Goal: Task Accomplishment & Management: Manage account settings

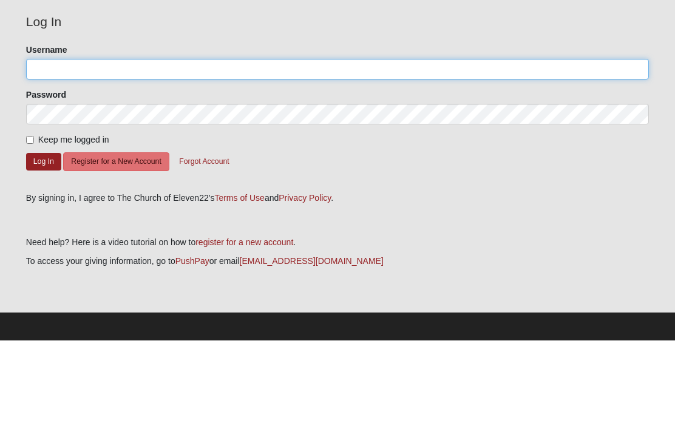
scroll to position [4, 0]
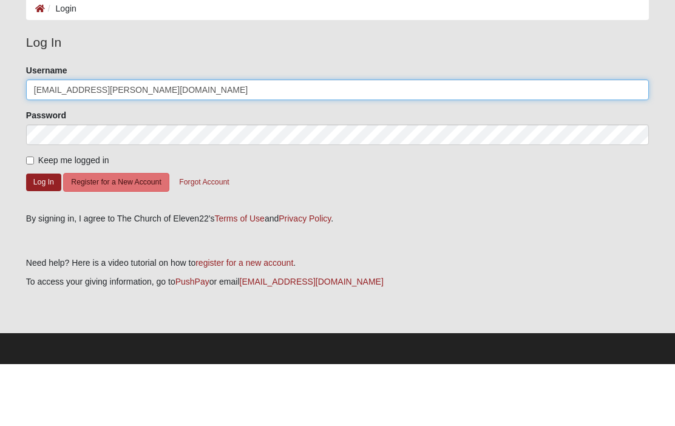
type input "[EMAIL_ADDRESS][PERSON_NAME][DOMAIN_NAME]"
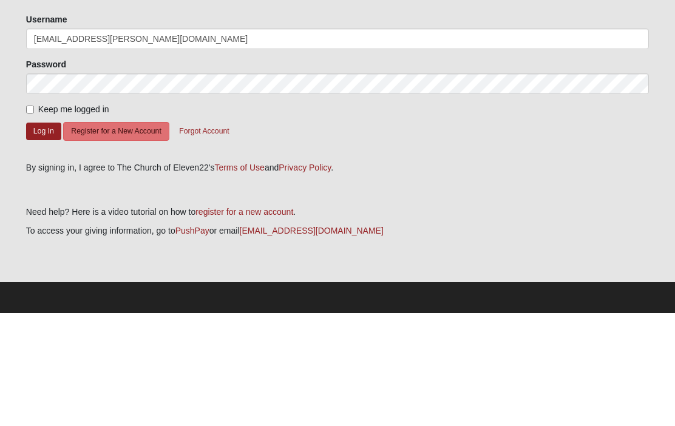
click at [39, 236] on button "Log In" at bounding box center [43, 245] width 35 height 18
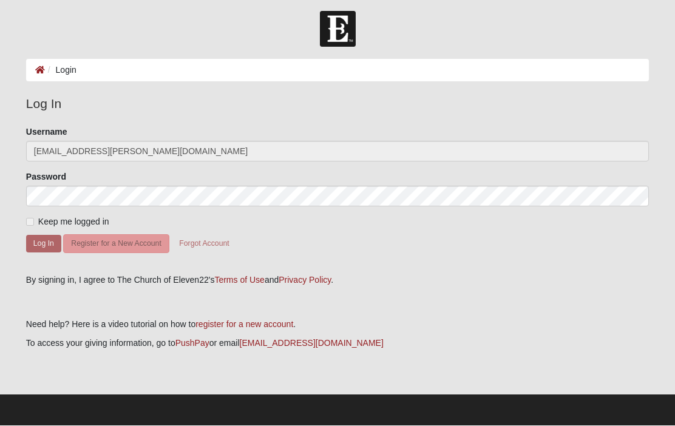
scroll to position [0, 0]
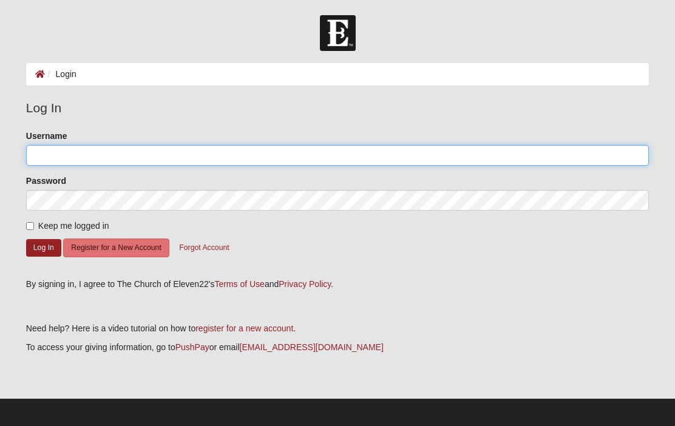
click at [45, 154] on input "Username" at bounding box center [337, 155] width 623 height 21
type input "[EMAIL_ADDRESS][PERSON_NAME][DOMAIN_NAME]"
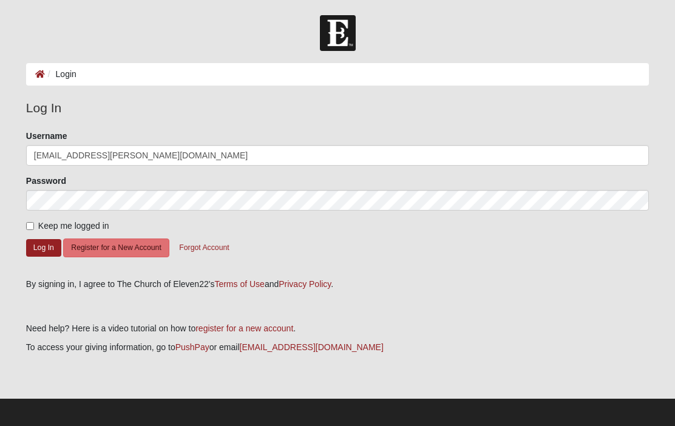
click at [43, 247] on button "Log In" at bounding box center [43, 248] width 35 height 18
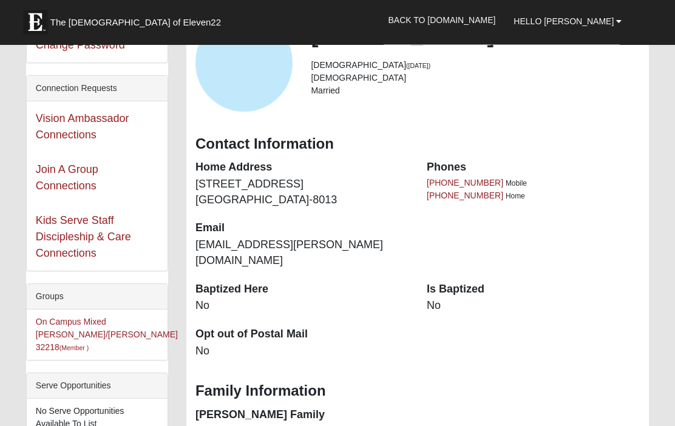
scroll to position [49, 0]
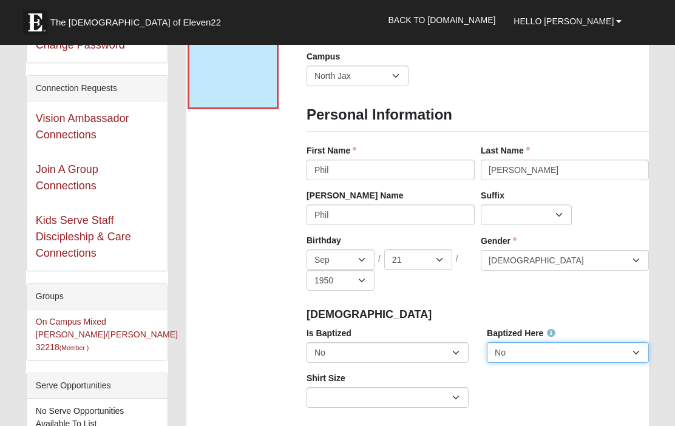
click at [636, 355] on select "No Yes" at bounding box center [568, 352] width 162 height 21
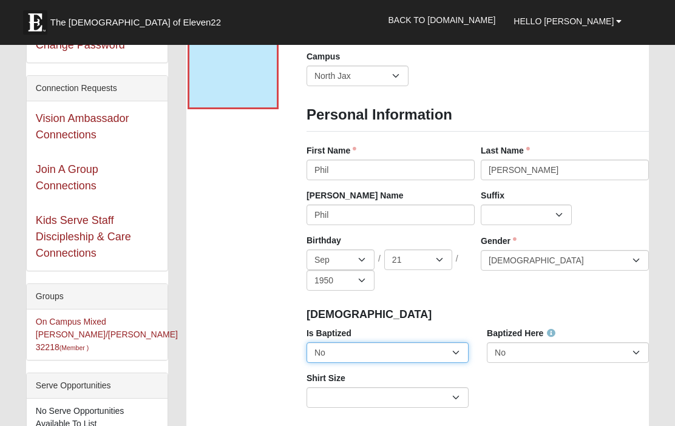
click at [458, 350] on select "No Yes" at bounding box center [388, 352] width 162 height 21
select select "True"
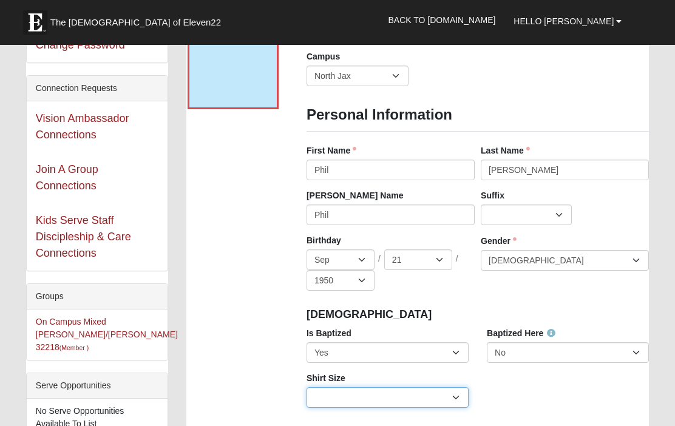
click at [462, 397] on select "Adult Small Adult Medium Adult Large Adult XL Adult XXL Adult 3XL Adult 4XL You…" at bounding box center [388, 397] width 162 height 21
select select "Adult Medium"
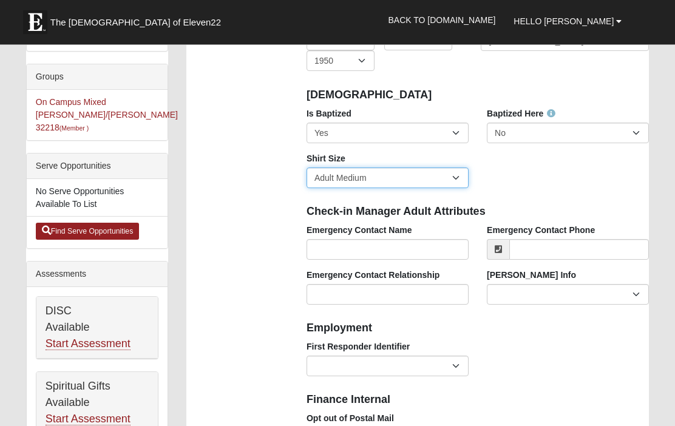
scroll to position [271, 0]
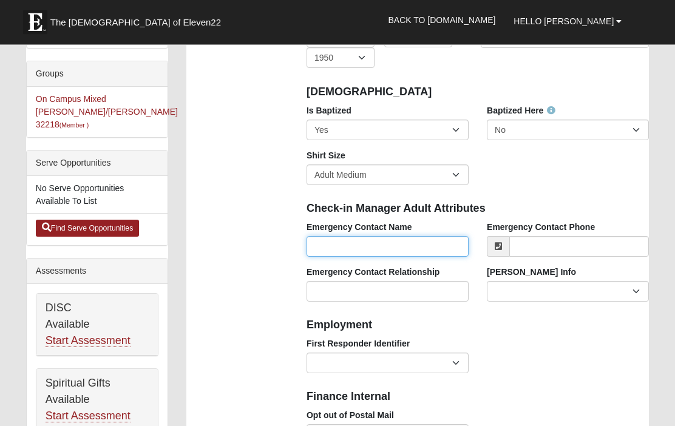
click at [331, 245] on input "Emergency Contact Name" at bounding box center [388, 247] width 162 height 21
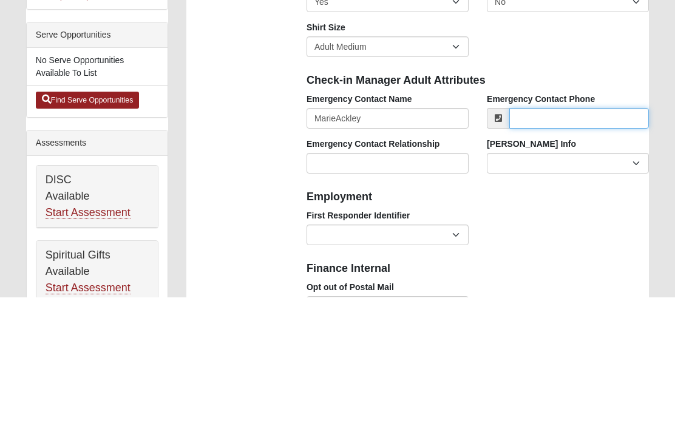
click at [532, 237] on input "Emergency Contact Phone" at bounding box center [579, 247] width 140 height 21
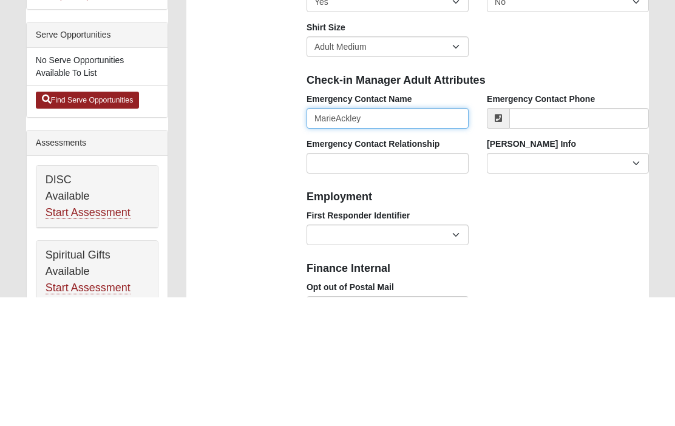
click at [378, 237] on input "MarieAckley" at bounding box center [388, 247] width 162 height 21
type input "Marie Ackley"
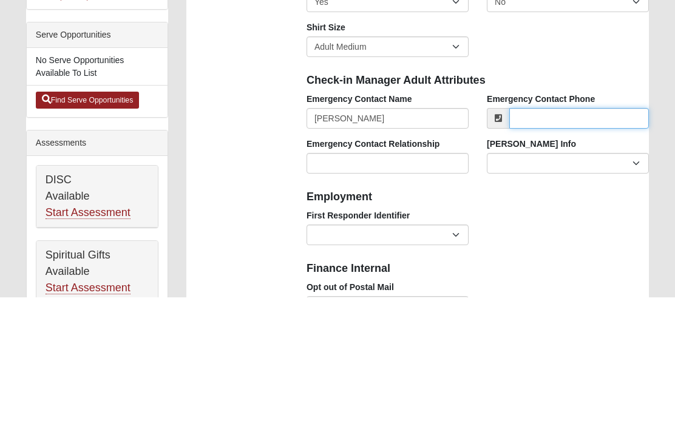
click at [547, 237] on input "Emergency Contact Phone" at bounding box center [579, 247] width 140 height 21
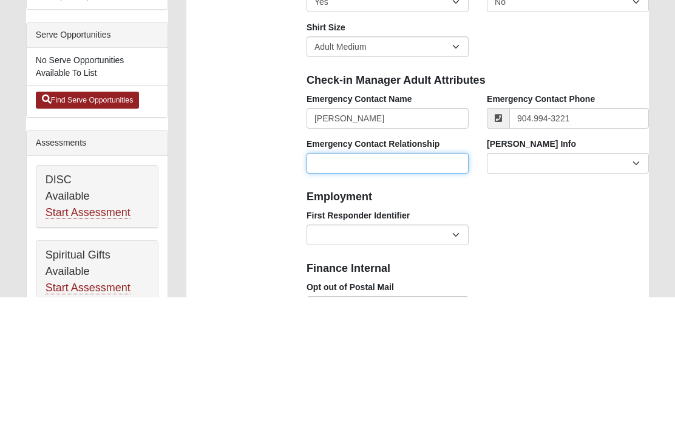
click at [371, 282] on input "Emergency Contact Relationship" at bounding box center [388, 292] width 162 height 21
type input "(904) 994-3221"
type input "Wife"
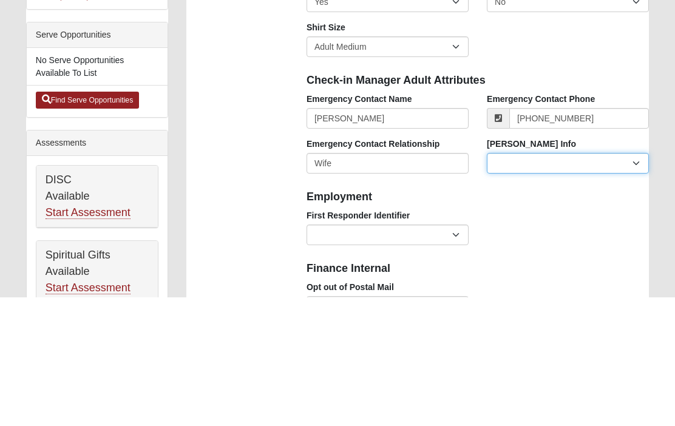
click at [635, 282] on select "Current Foster Child Current Foster Parent Former Foster Child Former Foster Pa…" at bounding box center [568, 292] width 162 height 21
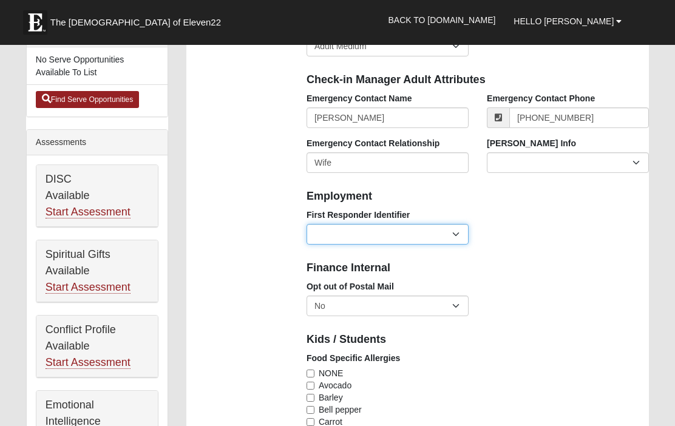
click at [456, 234] on select "EMT | Paramedic | Medical Firefighter | Fire Department Police Officer | Sherif…" at bounding box center [388, 234] width 162 height 21
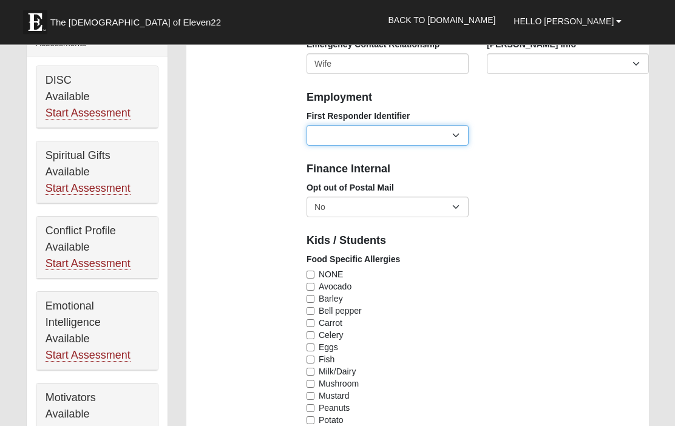
scroll to position [475, 0]
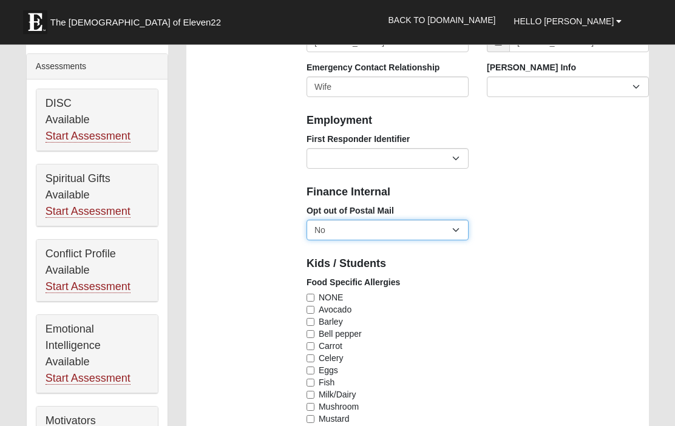
click at [454, 225] on select "No Yes" at bounding box center [388, 230] width 162 height 21
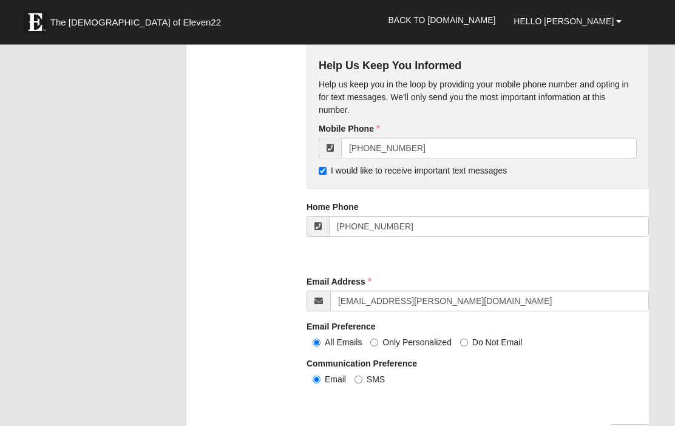
scroll to position [1251, 0]
click at [363, 379] on input "SMS" at bounding box center [359, 380] width 8 height 8
radio input "true"
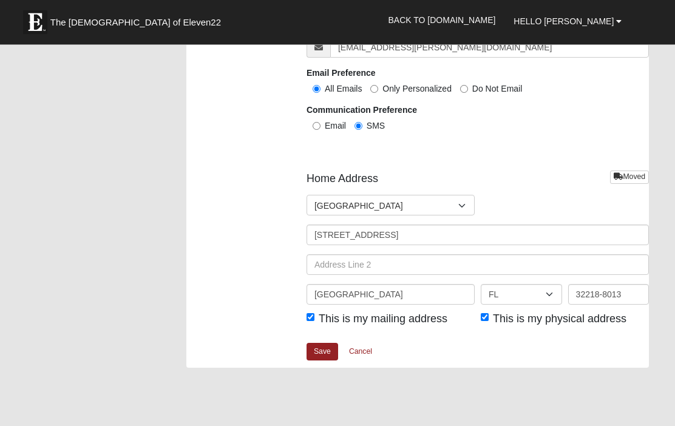
scroll to position [1505, 0]
click at [320, 346] on link "Save" at bounding box center [323, 352] width 32 height 18
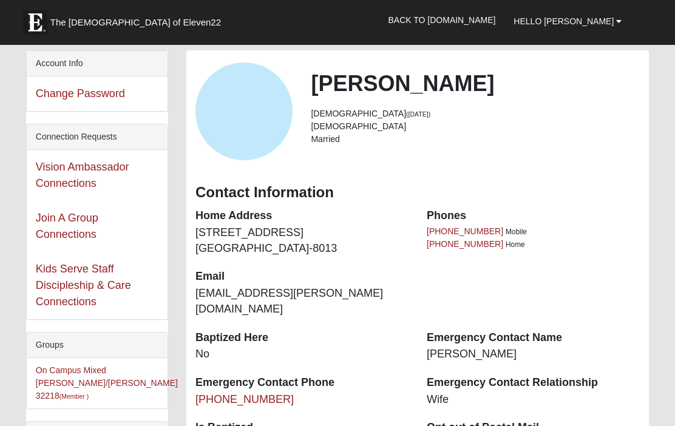
click at [611, 22] on span "Hello Phil" at bounding box center [564, 21] width 100 height 10
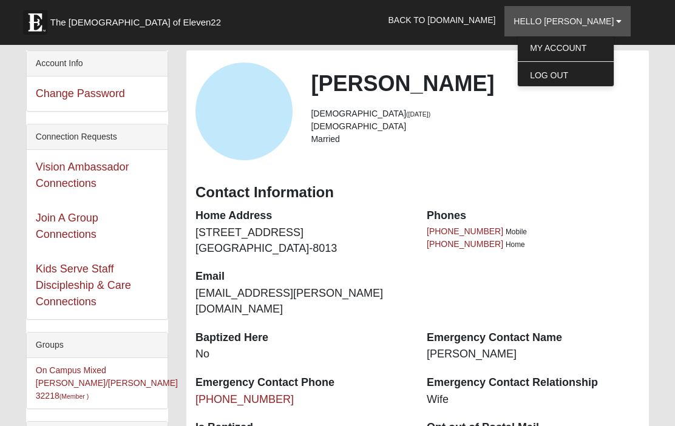
click at [644, 135] on div "Phil Ackley 75 years old (9/21/1950) Male Married" at bounding box center [475, 110] width 347 height 81
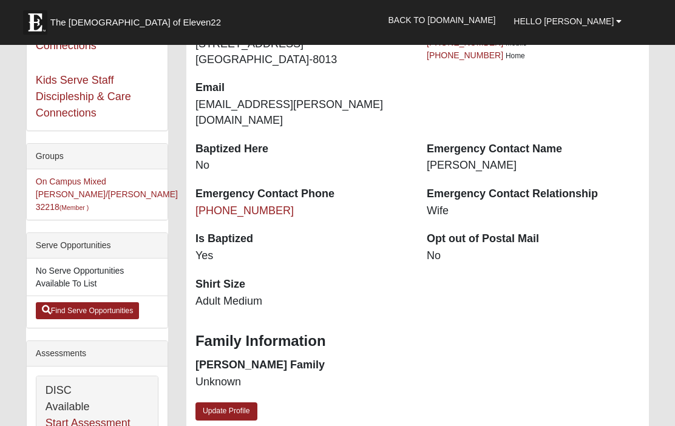
scroll to position [197, 0]
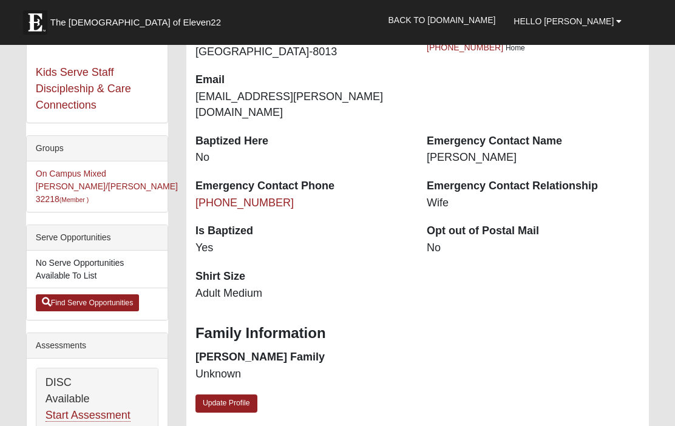
click at [230, 395] on link "Update Profile" at bounding box center [227, 404] width 62 height 18
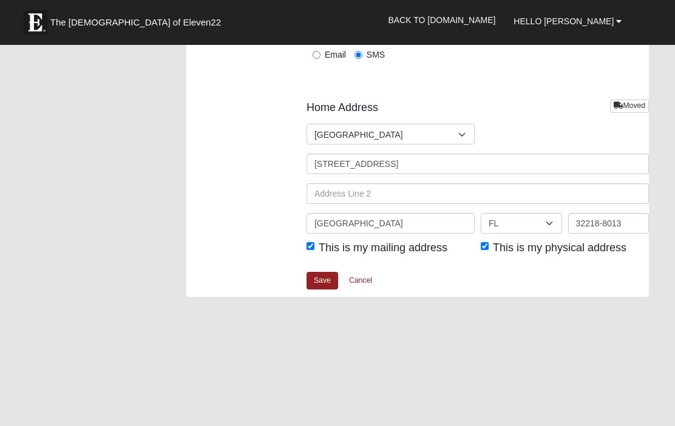
scroll to position [1575, 0]
click at [364, 278] on link "Cancel" at bounding box center [360, 281] width 39 height 19
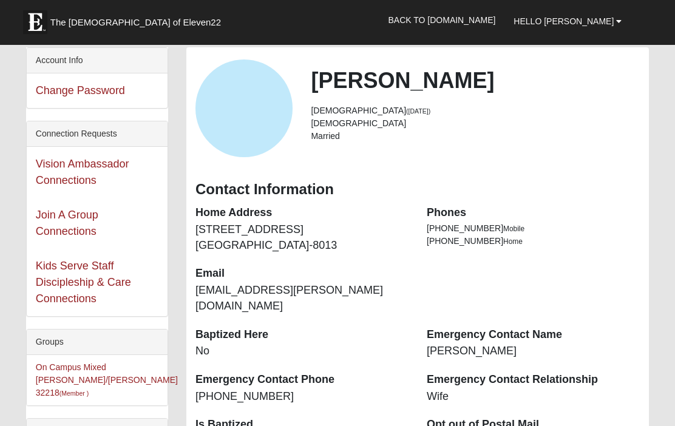
scroll to position [0, 0]
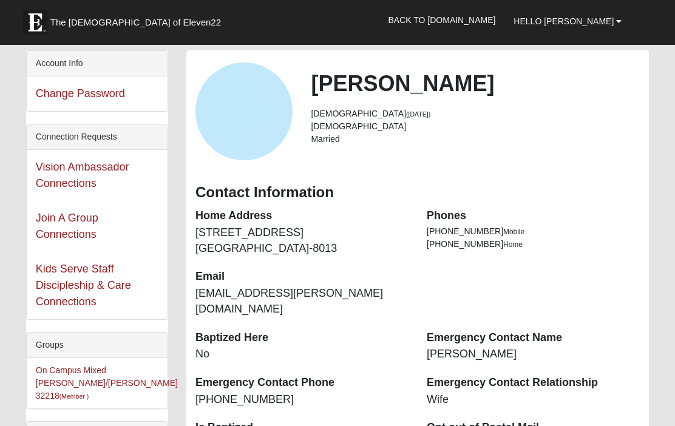
click at [60, 64] on div "Account Info" at bounding box center [97, 64] width 141 height 26
click at [492, 17] on link "Back to COE22.com" at bounding box center [443, 20] width 126 height 30
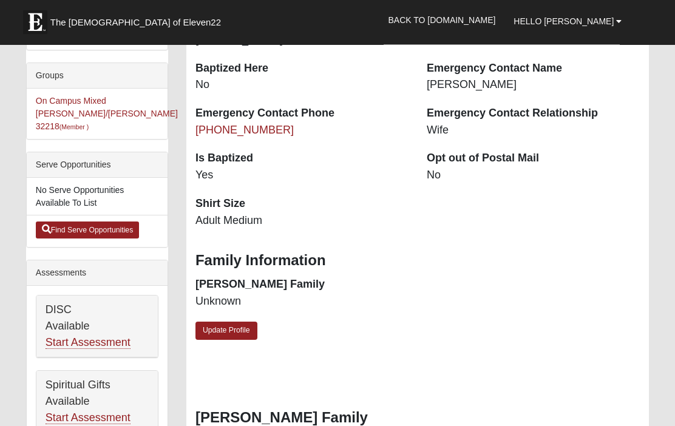
scroll to position [270, 0]
click at [227, 322] on link "Update Profile" at bounding box center [227, 331] width 62 height 18
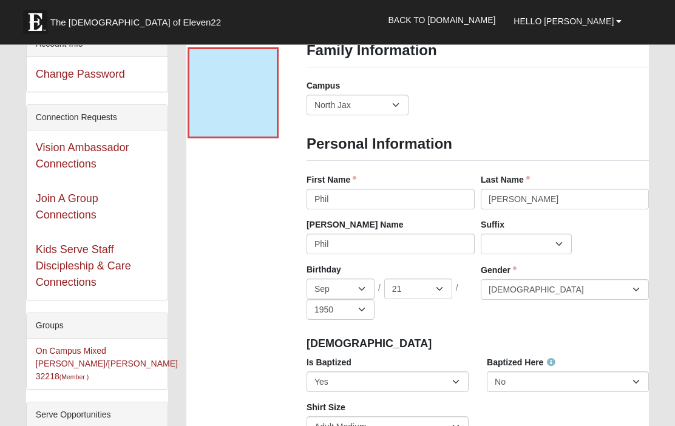
scroll to position [0, 0]
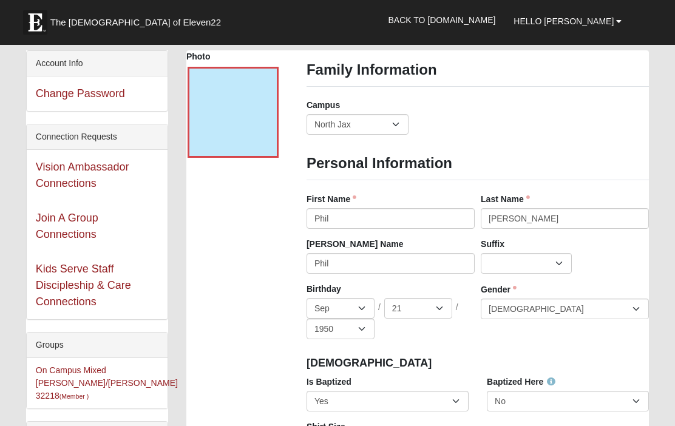
click at [554, 136] on div "Campus Arlington Baymeadows Eleven22 Online Fleming Island Jesup Mandarin North…" at bounding box center [478, 121] width 361 height 45
click at [568, 126] on div "Campus Arlington Baymeadows Eleven22 Online Fleming Island Jesup Mandarin North…" at bounding box center [478, 121] width 361 height 45
click at [571, 141] on div "Campus Arlington Baymeadows Eleven22 Online Fleming Island Jesup Mandarin North…" at bounding box center [478, 121] width 361 height 45
click at [608, 20] on span "Hello Phil" at bounding box center [564, 21] width 100 height 10
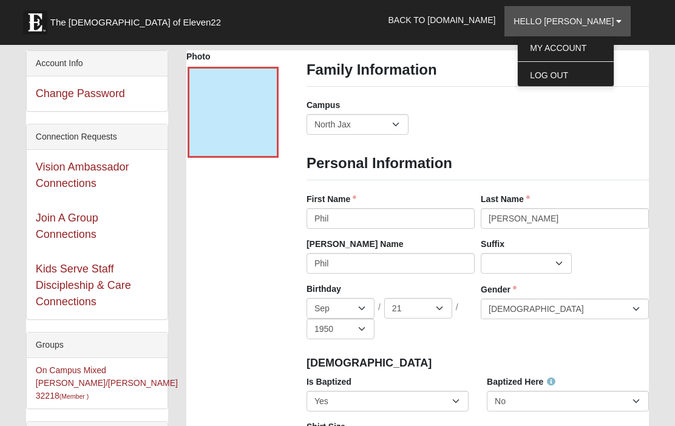
click at [581, 76] on link "Log Out" at bounding box center [566, 75] width 96 height 16
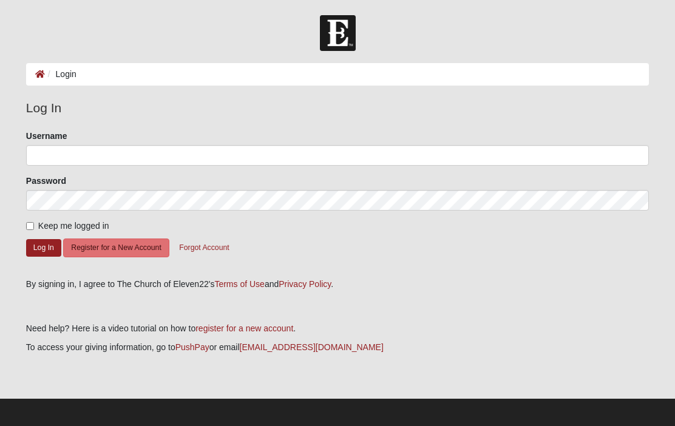
click at [23, 221] on div "Please correct the following: Username Password Keep me logged in Log In Regist…" at bounding box center [337, 200] width 641 height 140
click at [32, 226] on input "Keep me logged in" at bounding box center [30, 226] width 8 height 8
checkbox input "true"
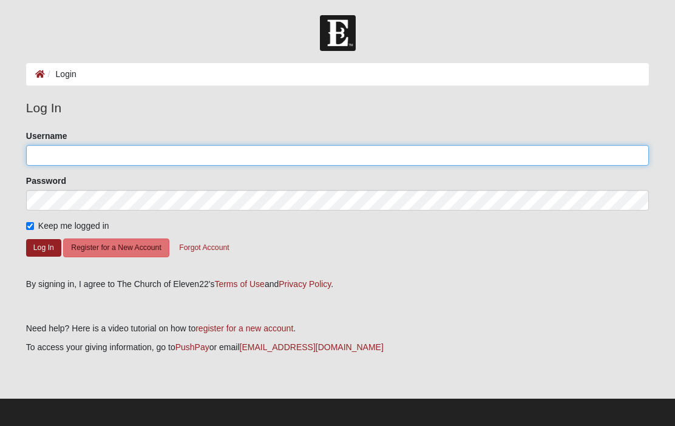
click at [54, 150] on input "Username" at bounding box center [337, 155] width 623 height 21
type input "Phil.ackley@me.com"
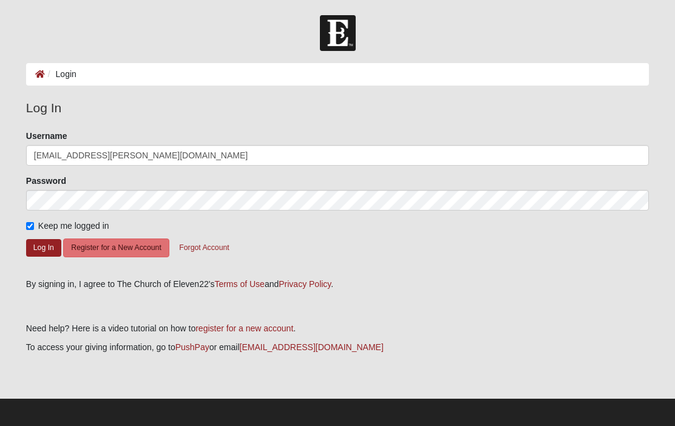
click at [43, 247] on button "Log In" at bounding box center [43, 248] width 35 height 18
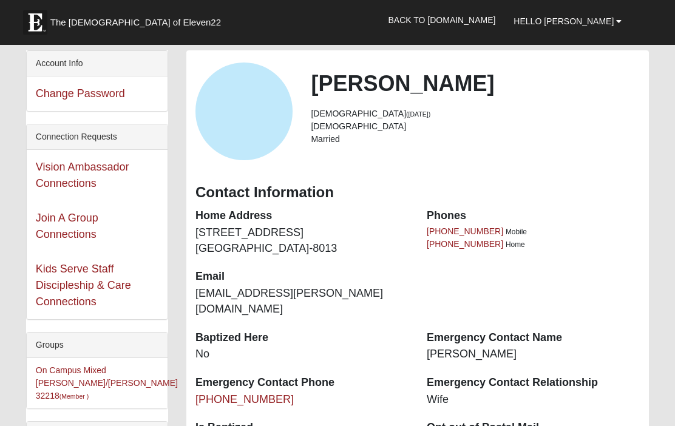
click at [232, 114] on div "View Fullsize Photo" at bounding box center [245, 112] width 98 height 98
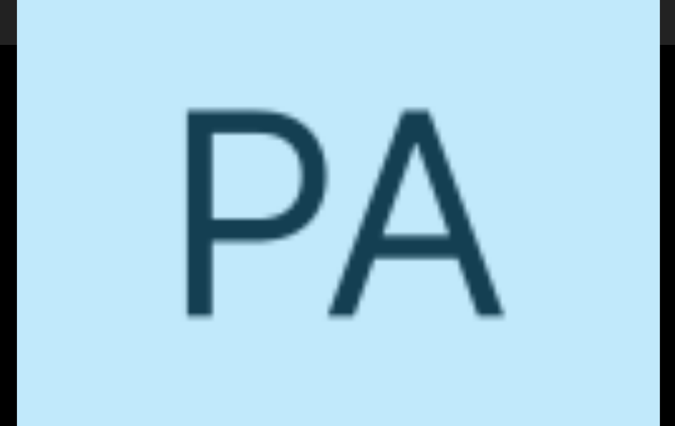
click at [582, 171] on div "View Fullsize Photo" at bounding box center [337, 213] width 641 height 641
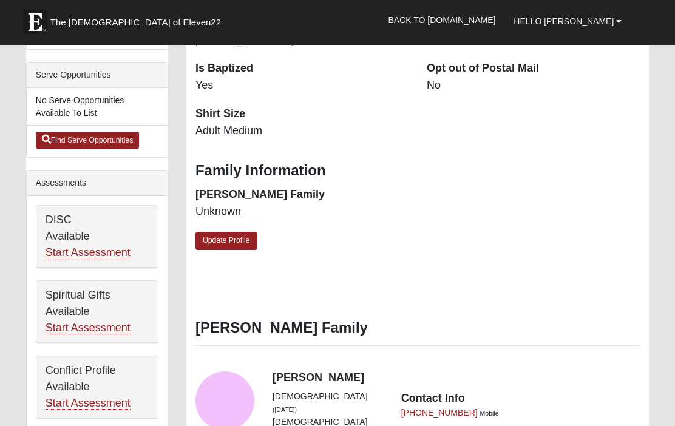
scroll to position [341, 0]
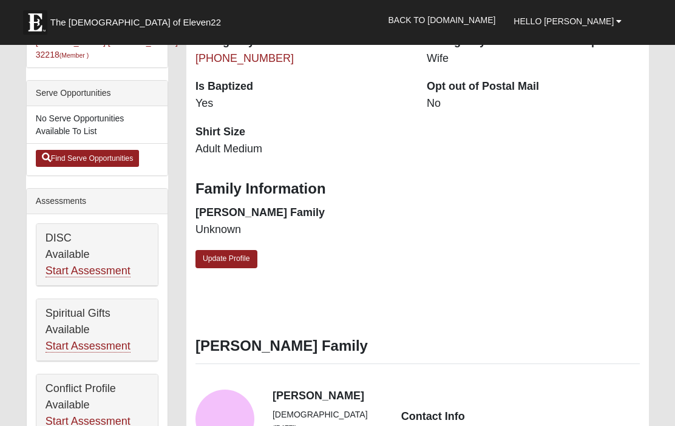
click at [228, 250] on link "Update Profile" at bounding box center [227, 259] width 62 height 18
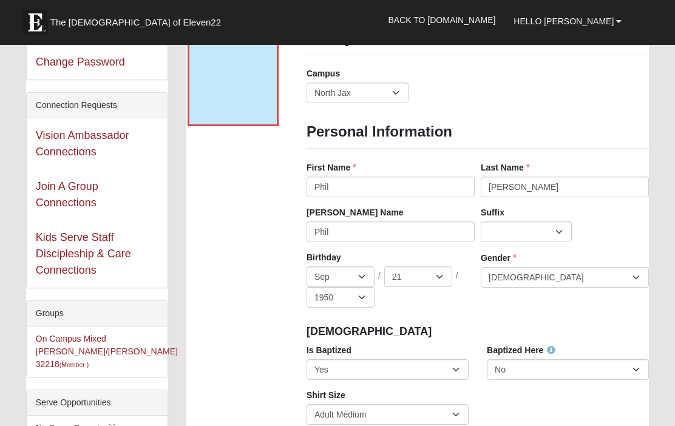
scroll to position [0, 0]
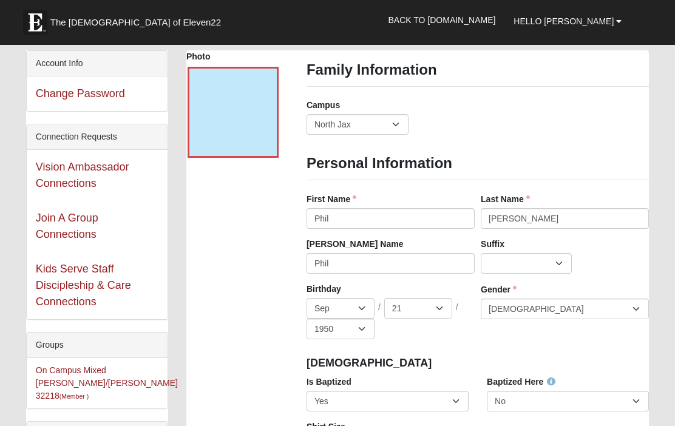
click at [219, 112] on div at bounding box center [233, 112] width 91 height 91
click at [644, 123] on div "Campus Arlington Baymeadows Eleven22 Online Fleming Island Jesup Mandarin North…" at bounding box center [478, 121] width 361 height 45
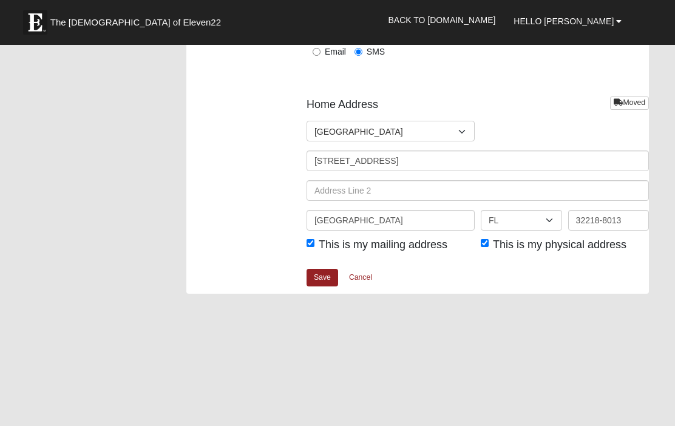
scroll to position [1613, 0]
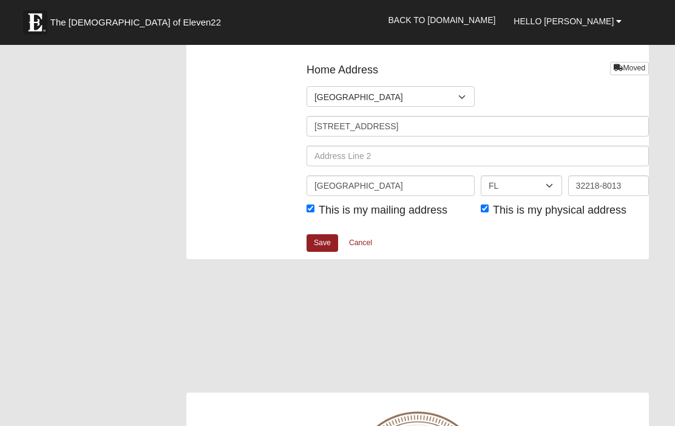
click at [364, 238] on link "Cancel" at bounding box center [360, 243] width 39 height 19
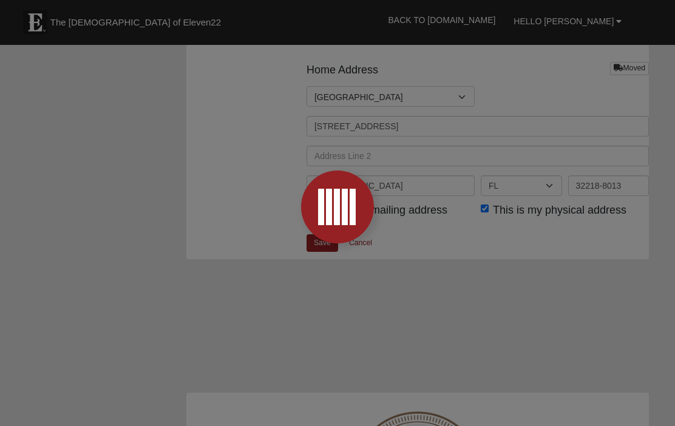
scroll to position [1224, 0]
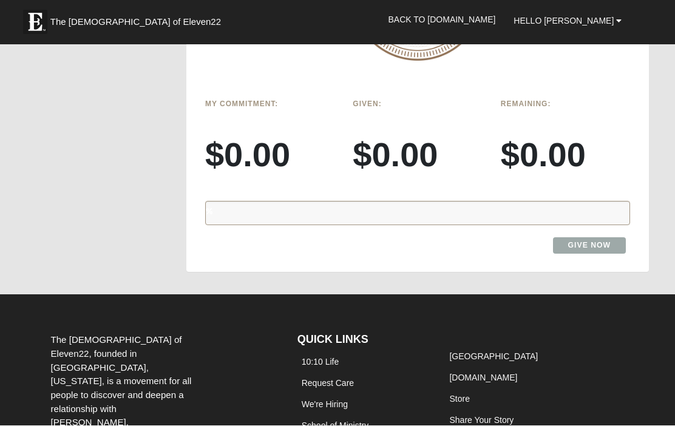
click at [612, 18] on span "Hello Phil" at bounding box center [564, 21] width 100 height 10
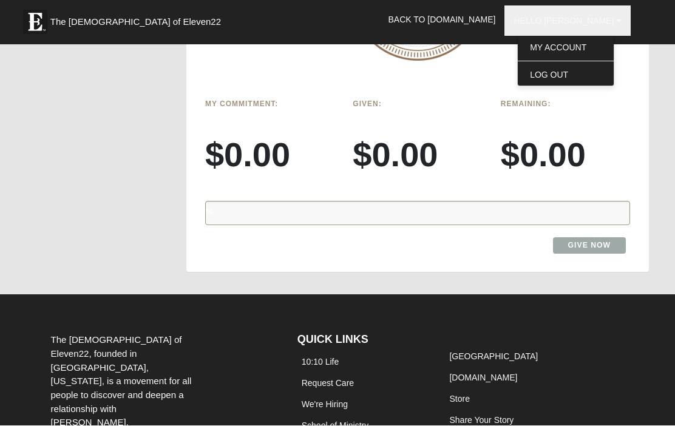
click at [582, 73] on link "Log Out" at bounding box center [566, 75] width 96 height 16
